Goal: Transaction & Acquisition: Purchase product/service

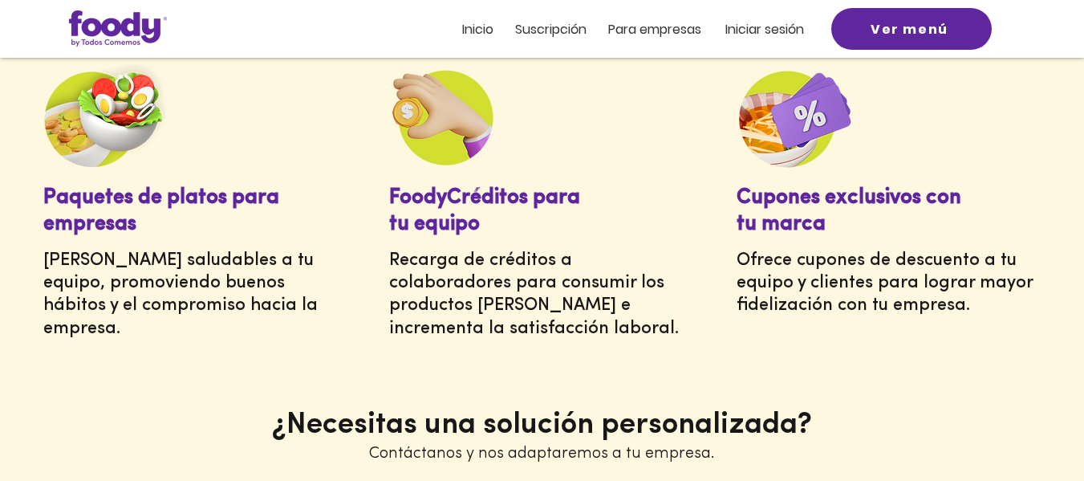
scroll to position [760, 0]
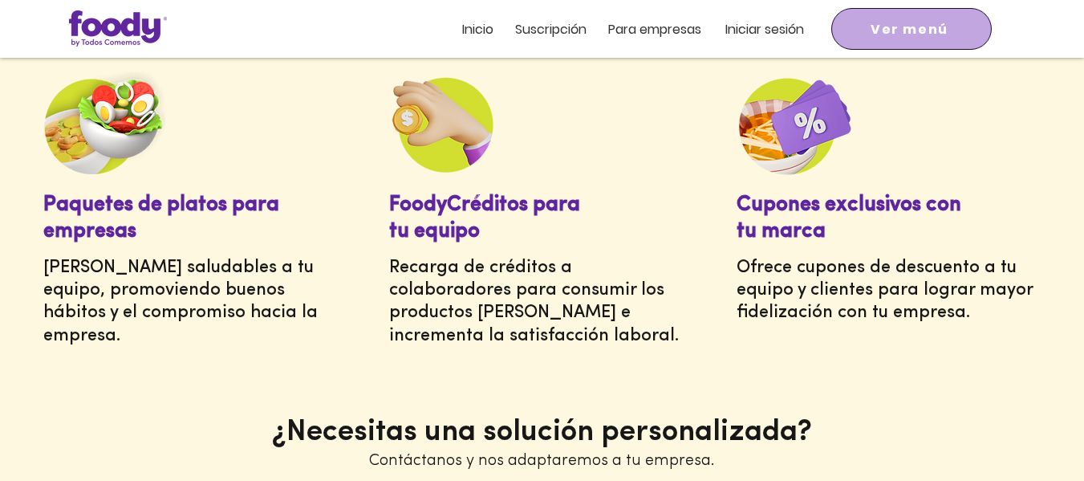
click at [933, 34] on span "Ver menú" at bounding box center [910, 29] width 78 height 20
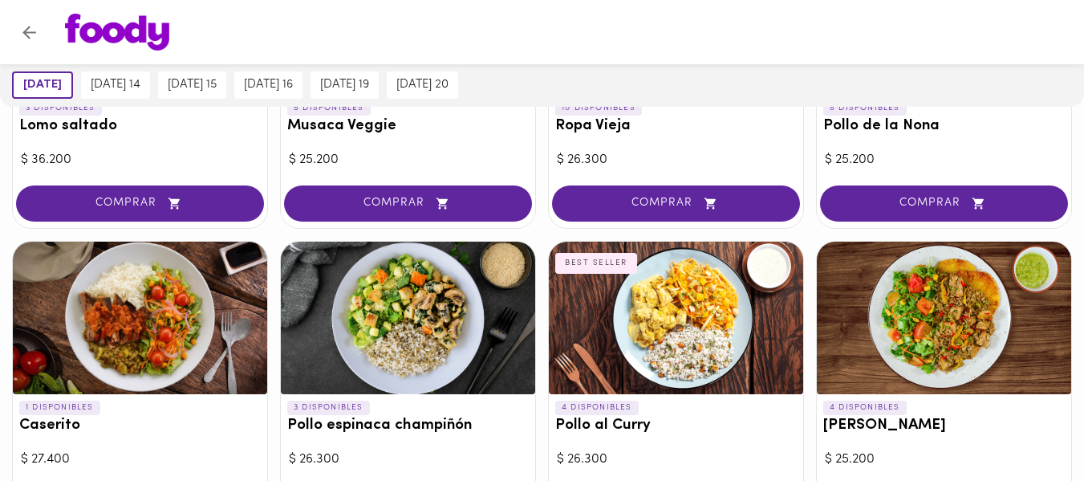
scroll to position [463, 0]
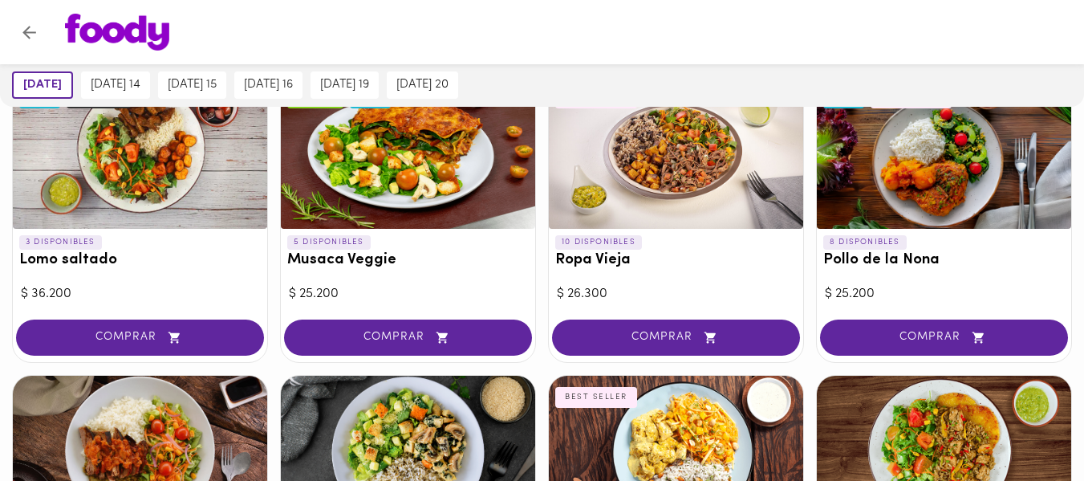
drag, startPoint x: 1086, startPoint y: 116, endPoint x: 1090, endPoint y: 91, distance: 25.2
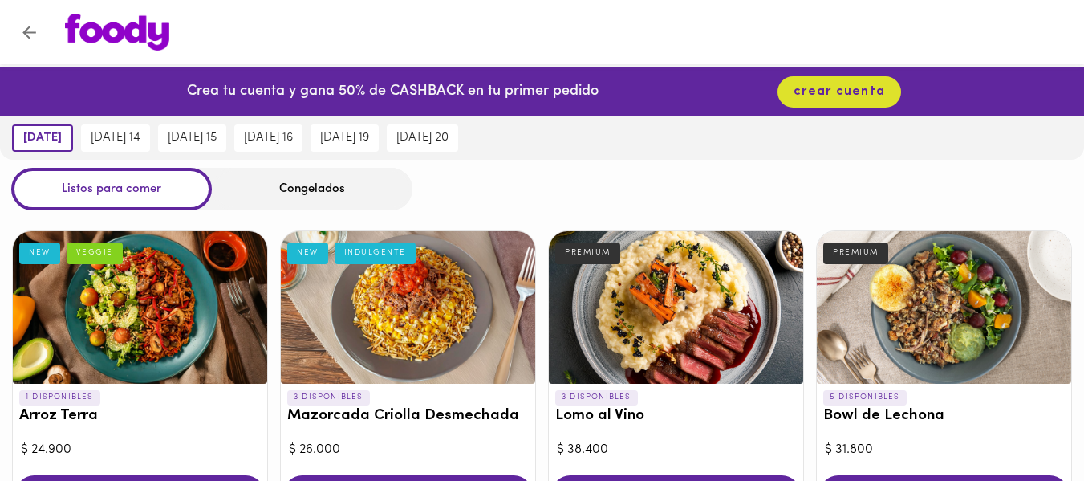
scroll to position [0, 0]
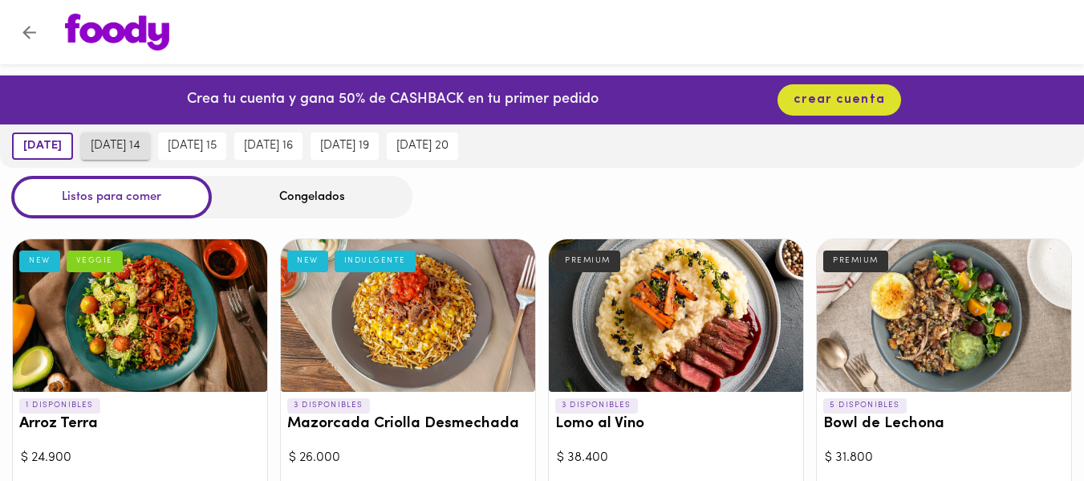
click at [120, 150] on span "[DATE] 14" at bounding box center [116, 146] width 50 height 14
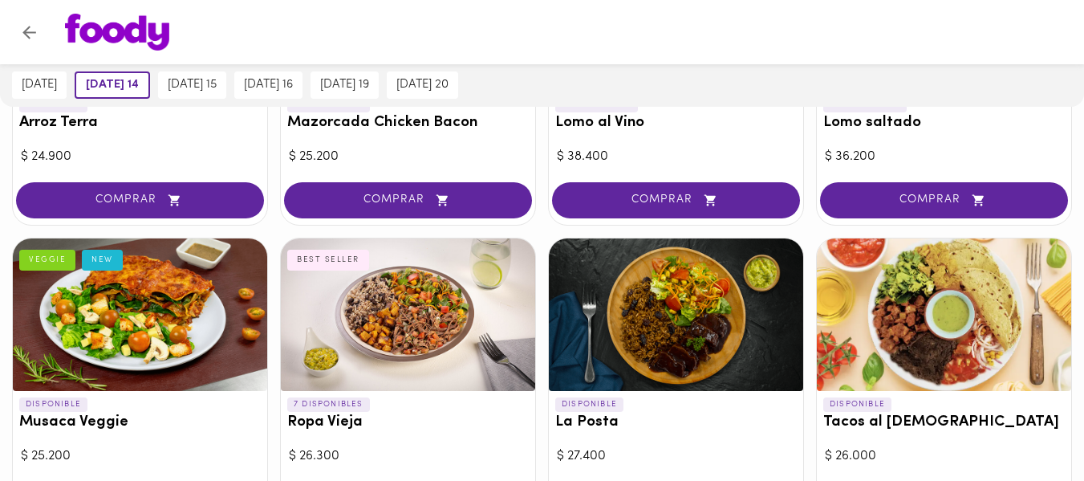
scroll to position [333, 0]
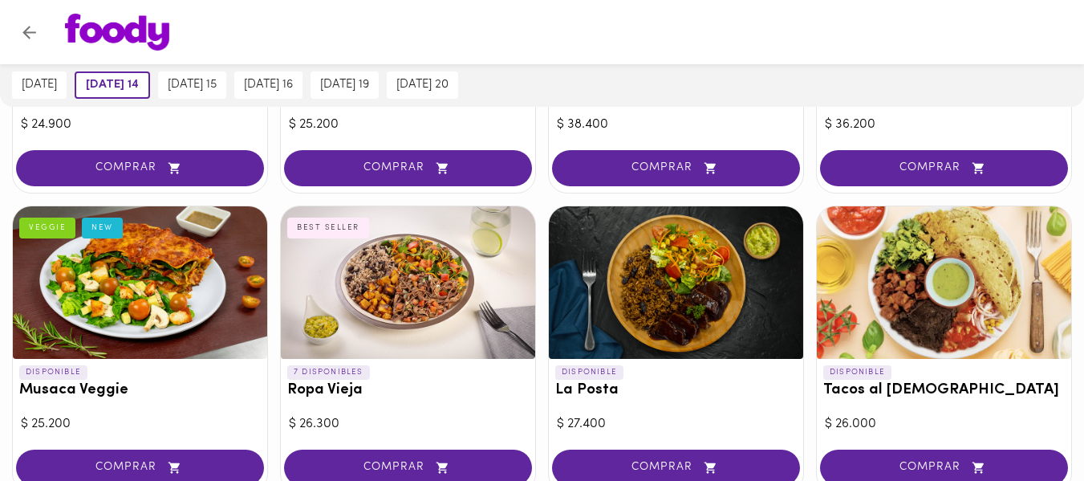
click at [165, 277] on div at bounding box center [140, 282] width 254 height 153
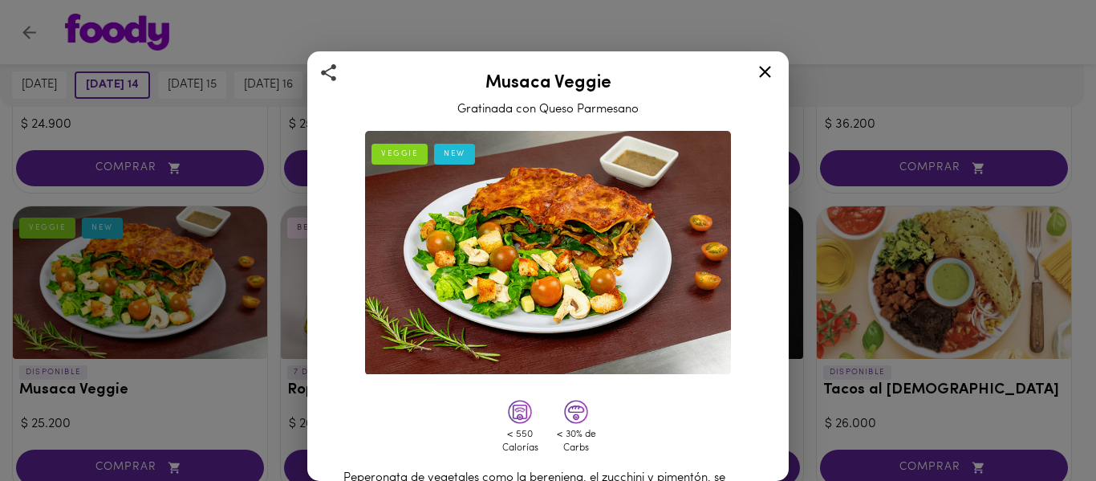
click at [763, 71] on icon at bounding box center [765, 72] width 20 height 20
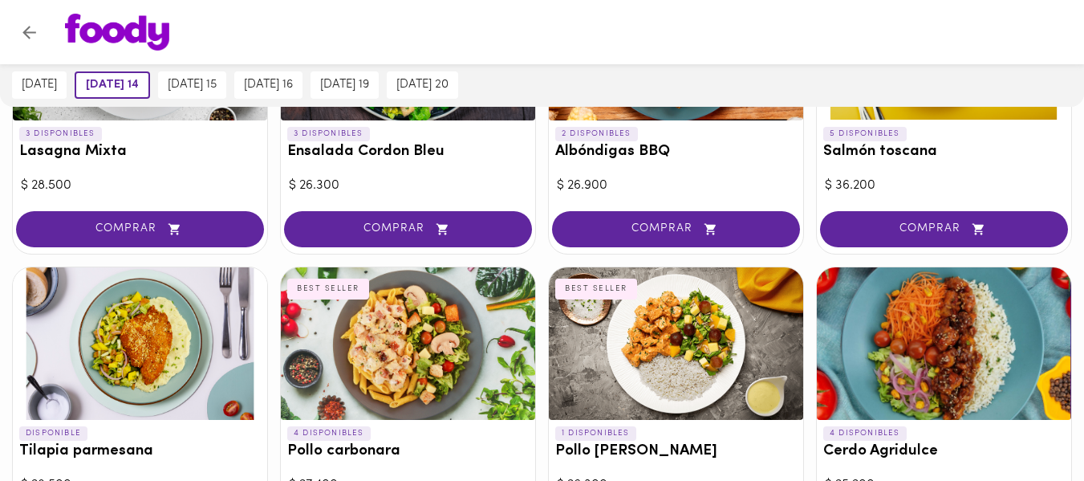
scroll to position [1178, 0]
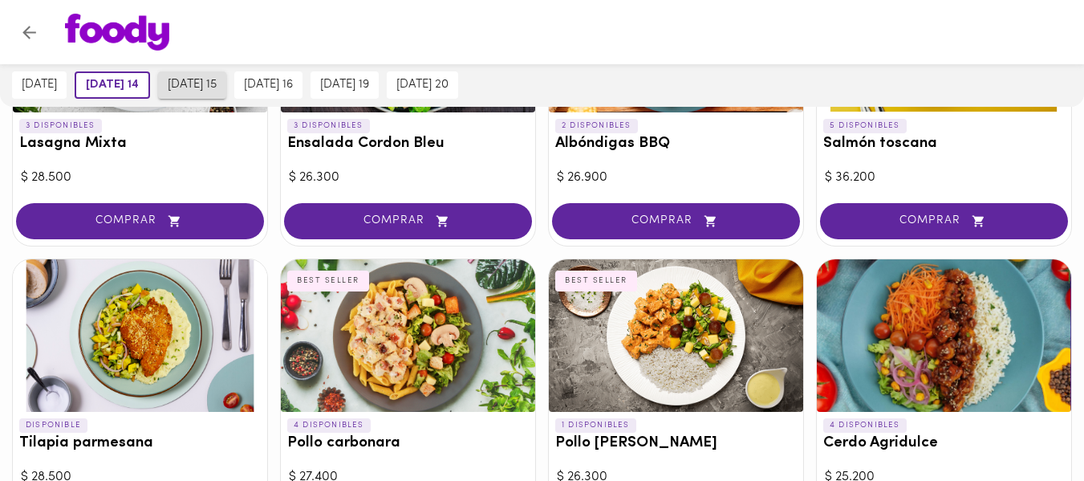
click at [203, 84] on span "[DATE] 15" at bounding box center [192, 85] width 49 height 14
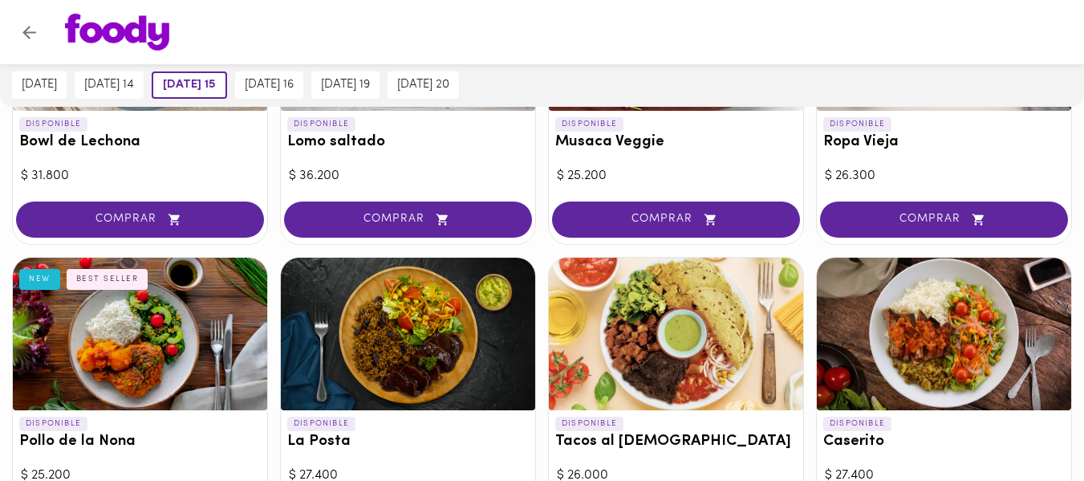
scroll to position [548, 0]
